Goal: Information Seeking & Learning: Learn about a topic

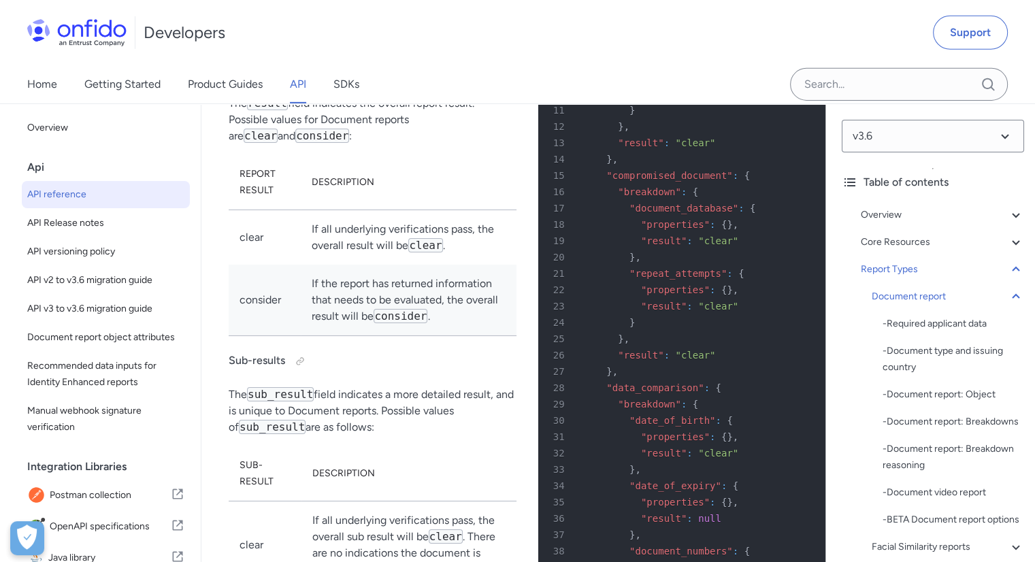
scroll to position [56222, 0]
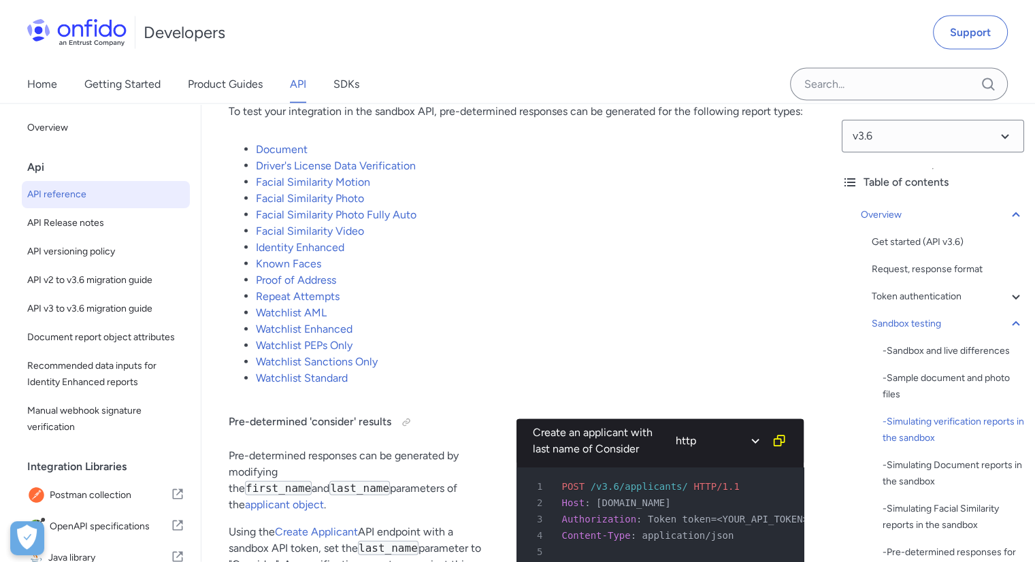
scroll to position [2922, 0]
click at [590, 272] on li "Known Faces" at bounding box center [530, 264] width 548 height 16
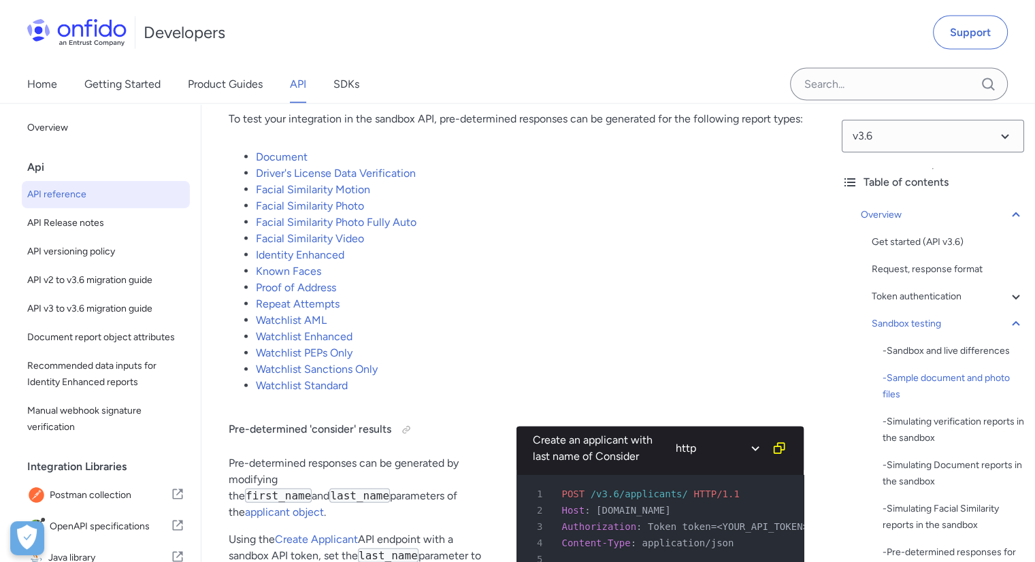
scroll to position [2909, 0]
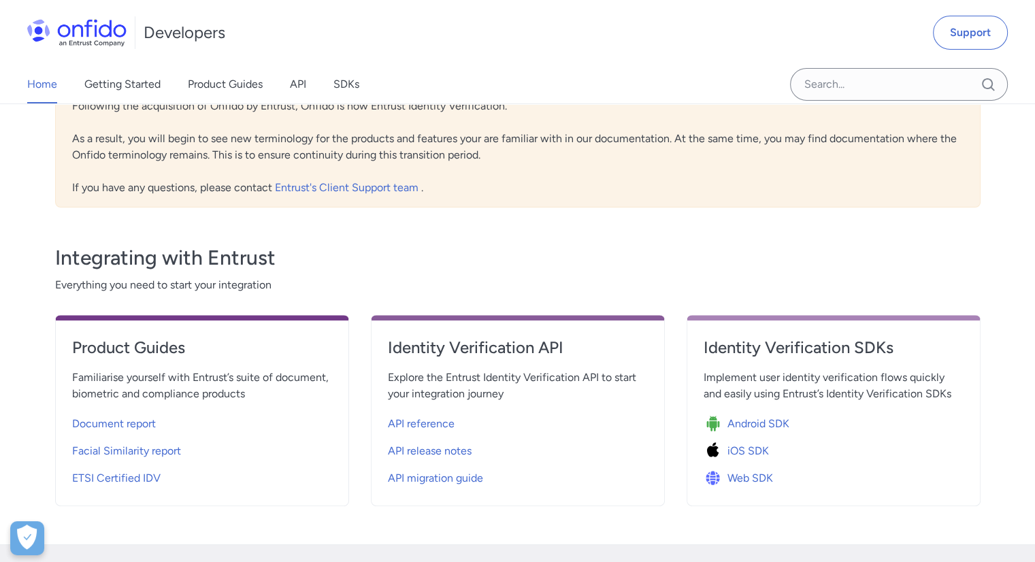
click at [666, 233] on div "Integrating with Entrust Everything you need to start your integration Product …" at bounding box center [517, 365] width 925 height 282
click at [589, 240] on div "Integrating with Entrust Everything you need to start your integration Product …" at bounding box center [517, 365] width 925 height 282
click at [691, 244] on h3 "Integrating with Entrust" at bounding box center [517, 257] width 925 height 27
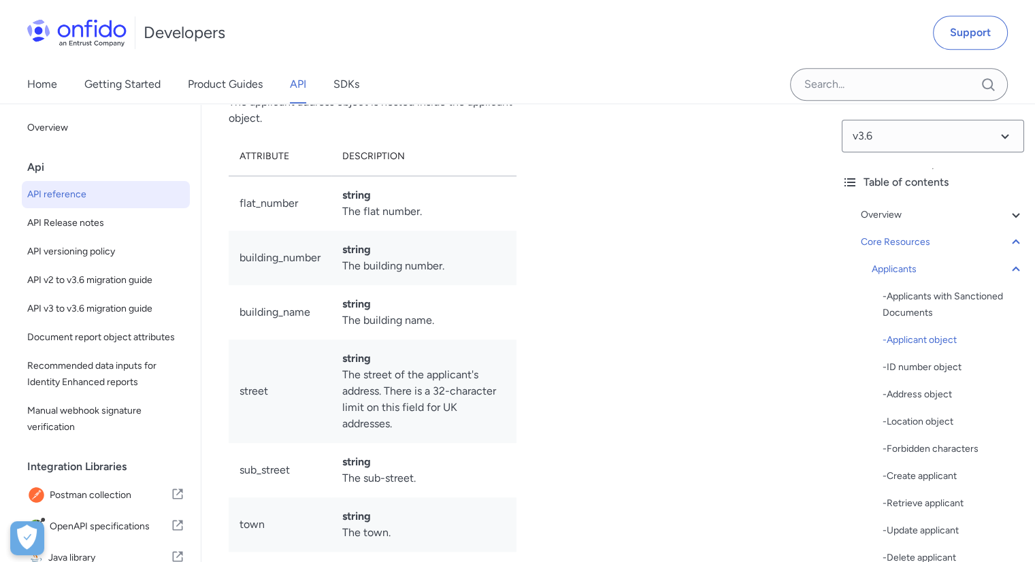
scroll to position [16819, 0]
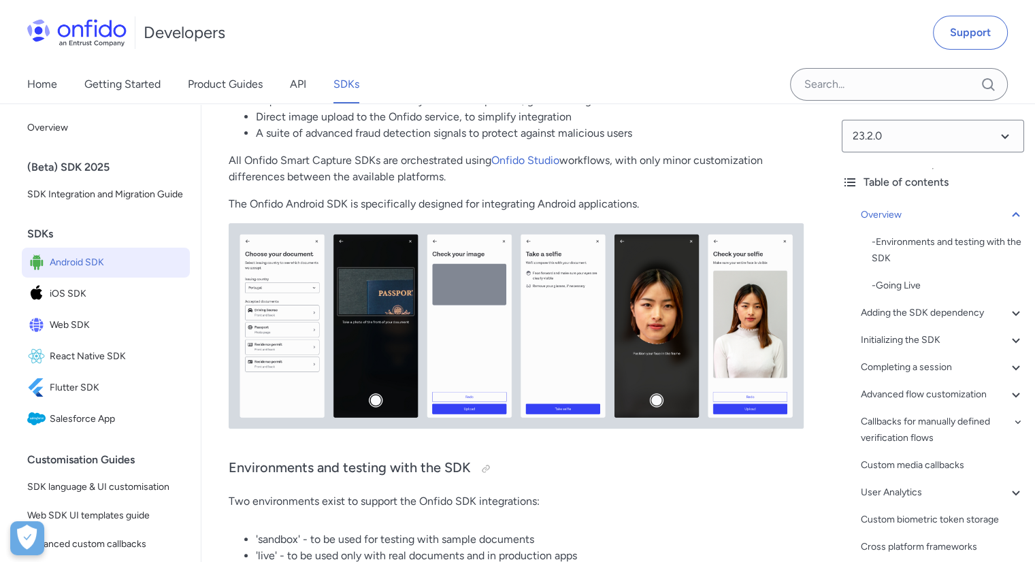
scroll to position [334, 0]
click at [435, 296] on img at bounding box center [516, 326] width 575 height 205
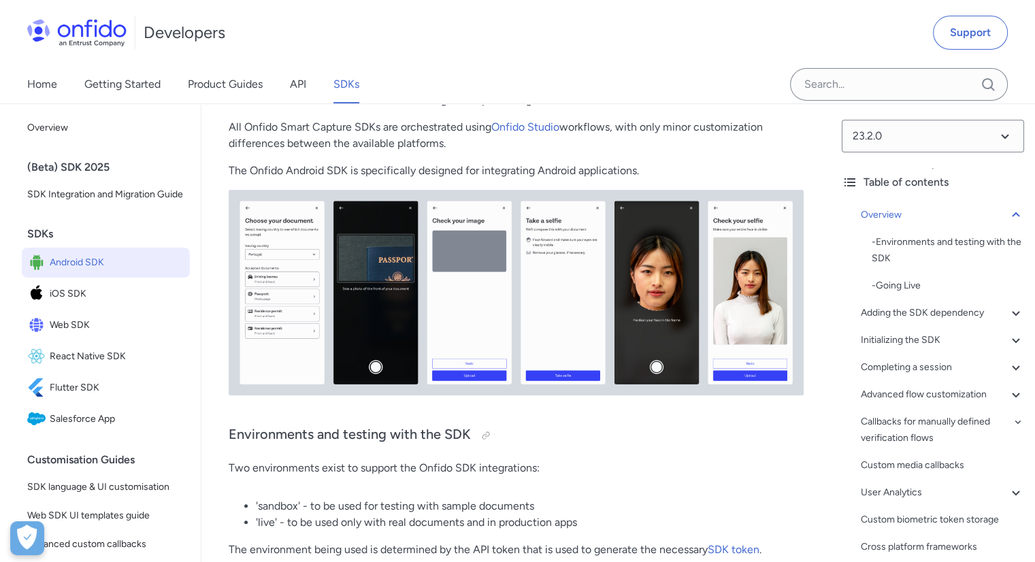
scroll to position [369, 0]
